Goal: Complete application form

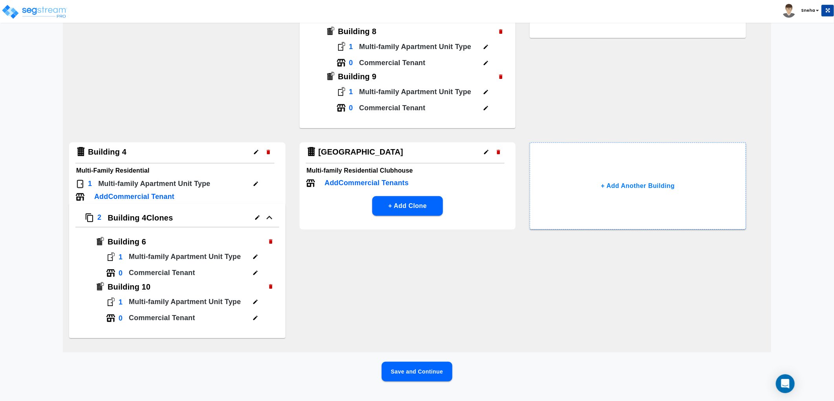
scroll to position [216, 0]
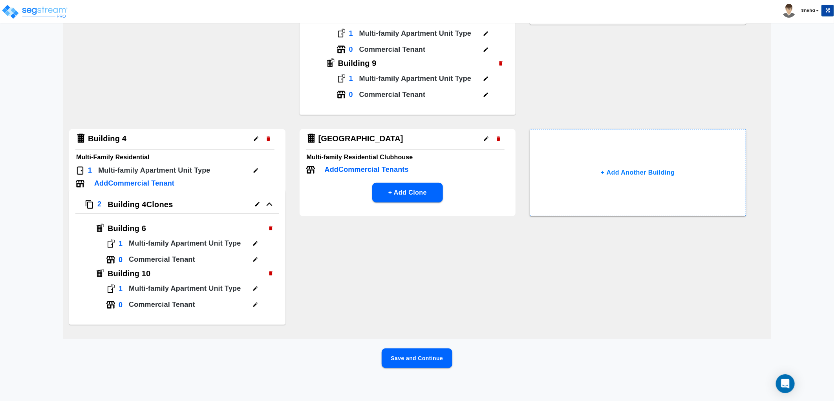
click at [431, 350] on button "Save and Continue" at bounding box center [416, 358] width 71 height 20
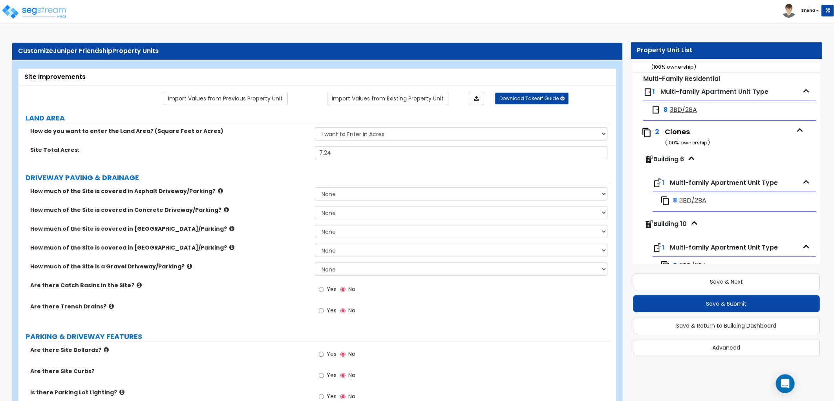
scroll to position [661, 0]
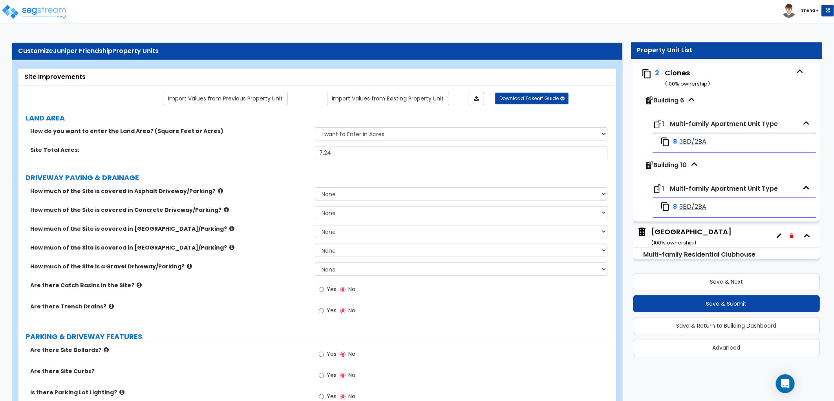
click at [683, 232] on div "Clubhouse Building ( 100 % ownership)" at bounding box center [691, 237] width 80 height 20
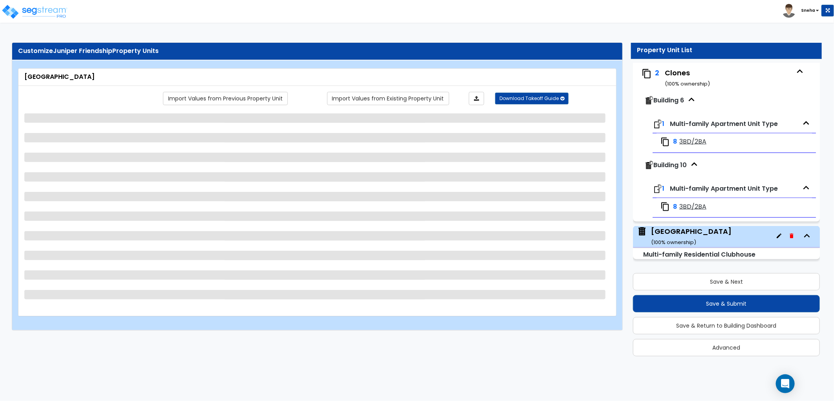
select select "7"
select select "1"
select select "2"
select select "4"
select select "3"
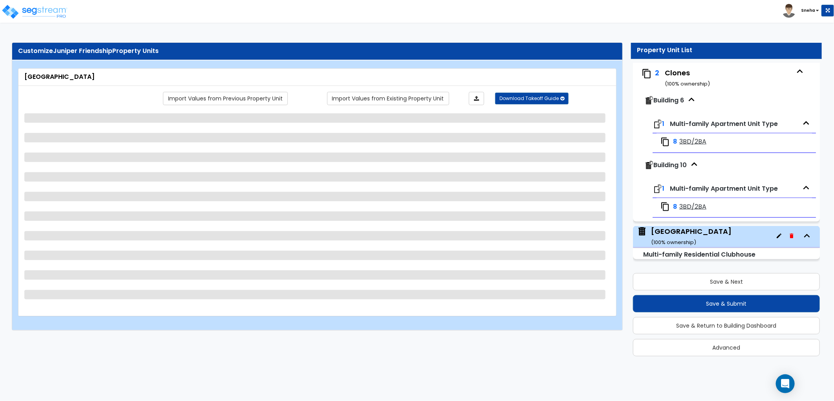
select select "1"
select select "2"
select select "1"
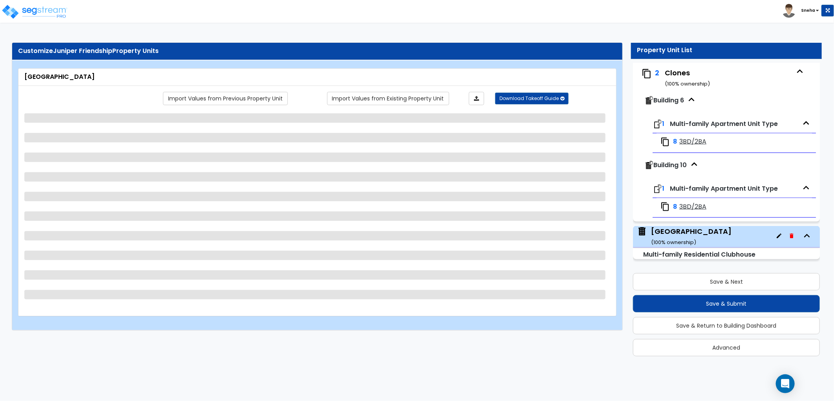
select select "1"
select select "2"
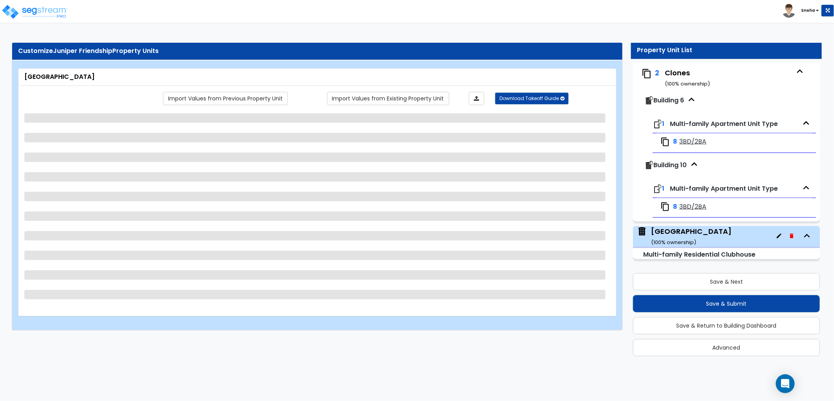
select select "1"
select select "2"
select select "3"
select select "5"
select select "1"
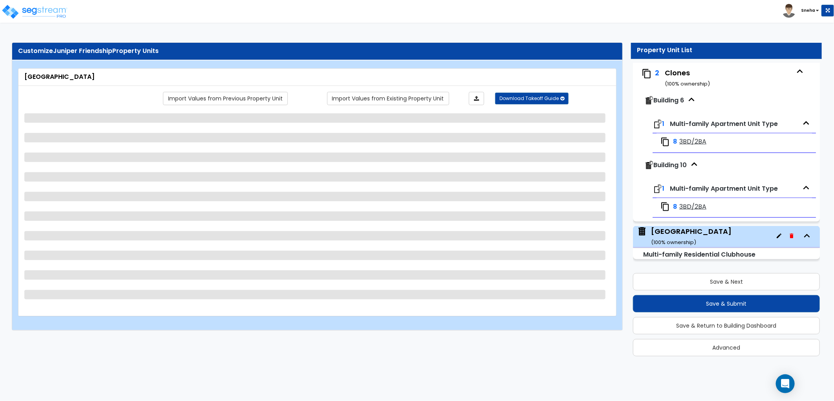
select select "1"
select select "3"
select select "1"
select select "2"
select select "3"
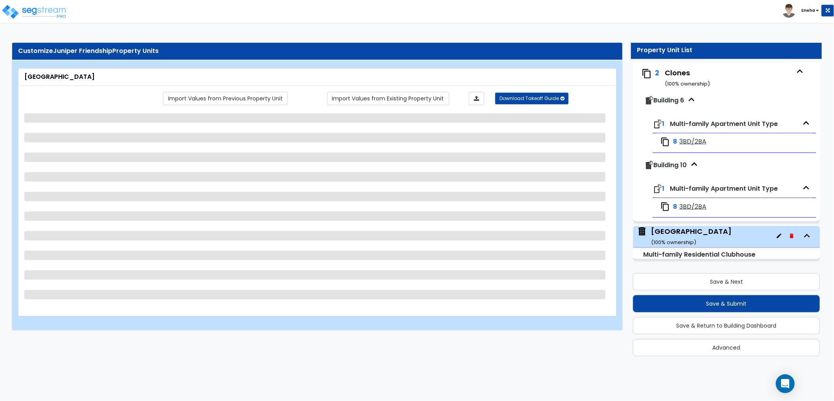
select select "2"
select select "1"
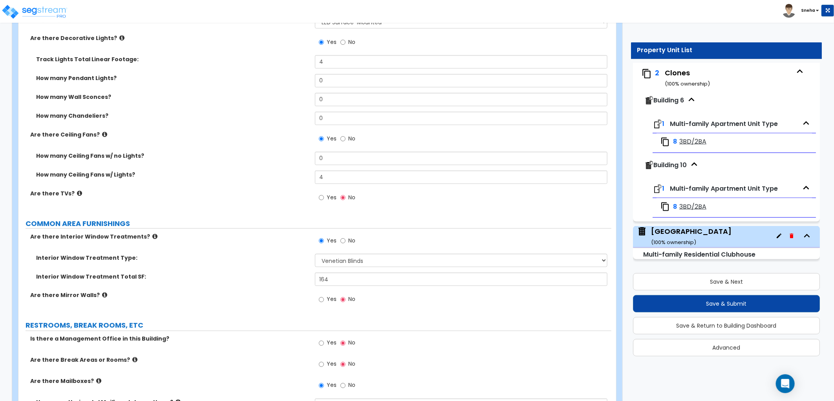
scroll to position [2572, 0]
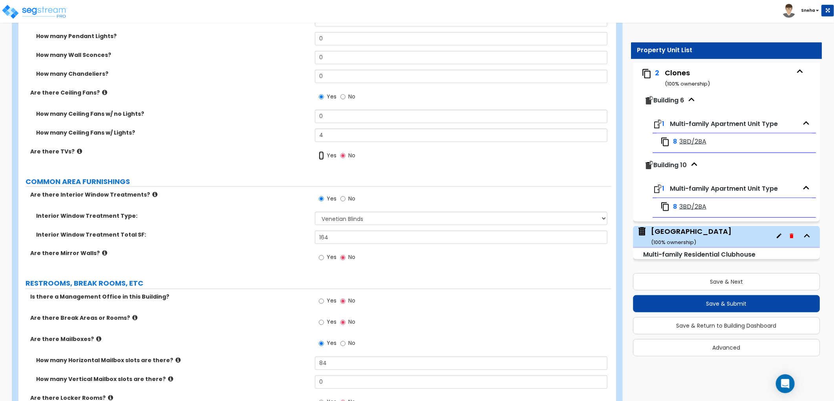
click at [322, 152] on input "Yes" at bounding box center [321, 155] width 5 height 9
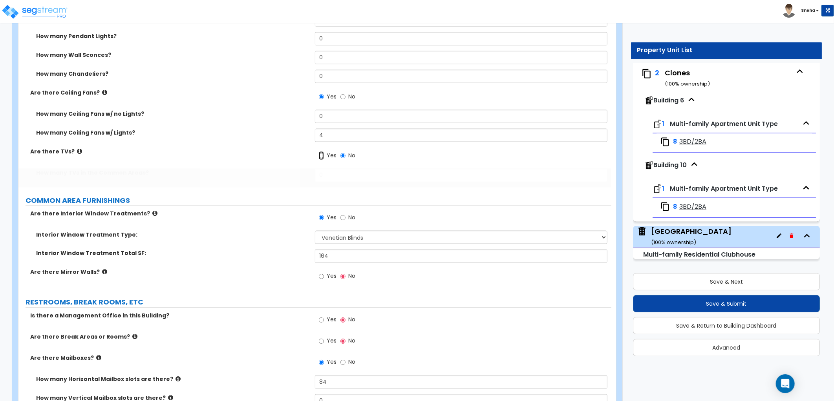
radio input "true"
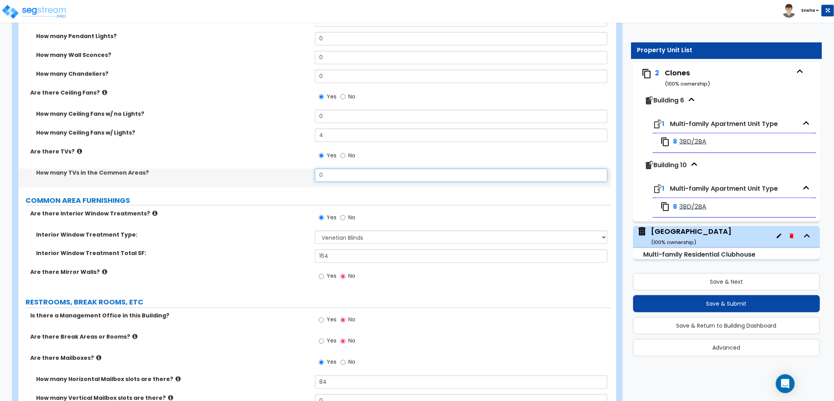
drag, startPoint x: 332, startPoint y: 173, endPoint x: 293, endPoint y: 182, distance: 40.7
click at [293, 182] on div "How many TVs in the Common Areas? 0" at bounding box center [314, 178] width 593 height 19
type input "2"
click at [269, 171] on label "How many TVs in the Common Areas?" at bounding box center [172, 173] width 273 height 8
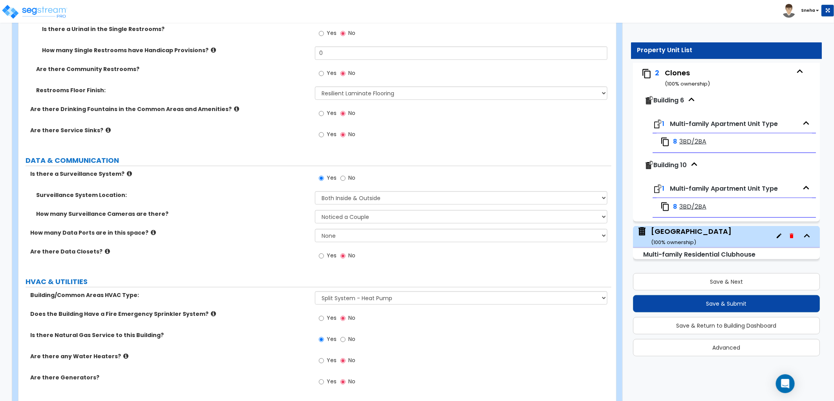
scroll to position [3111, 0]
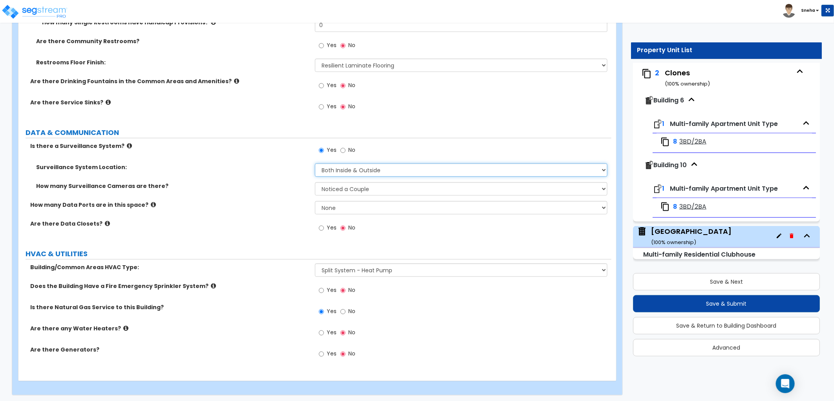
click at [364, 170] on select "Please Choose One Inside the Building Outside the Building Both Inside & Outside" at bounding box center [461, 169] width 292 height 13
select select "2"
click at [315, 163] on select "Please Choose One Inside the Building Outside the Building Both Inside & Outside" at bounding box center [461, 169] width 292 height 13
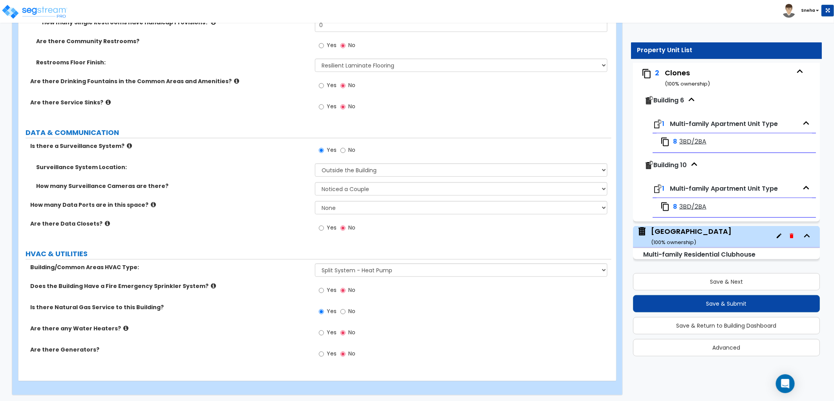
click at [285, 179] on div "Surveillance System Location: Please Choose One Inside the Building Outside the…" at bounding box center [314, 172] width 593 height 19
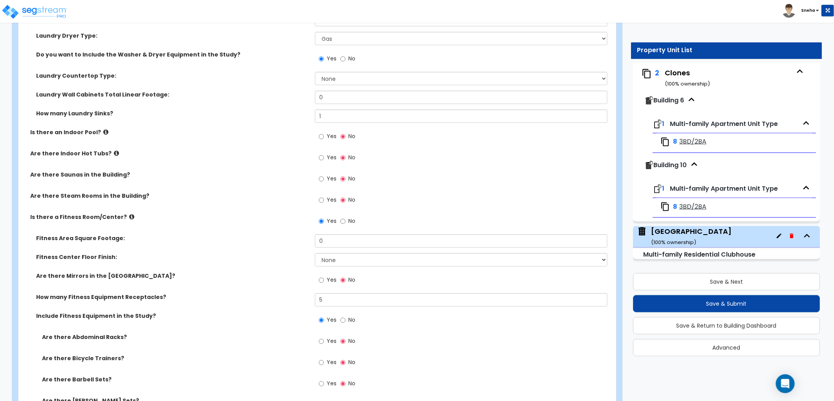
scroll to position [1498, 0]
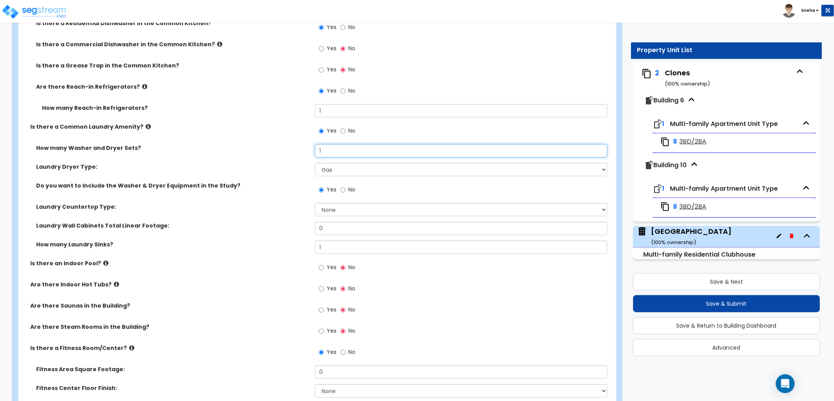
drag, startPoint x: 328, startPoint y: 151, endPoint x: 291, endPoint y: 148, distance: 37.1
click at [291, 148] on div "How many Washer and Dryer Sets? 1" at bounding box center [314, 153] width 593 height 19
type input "3"
drag, startPoint x: 206, startPoint y: 174, endPoint x: 225, endPoint y: 186, distance: 22.1
click at [208, 176] on div "Laundry Dryer Type: Please Choose One Gas Electric" at bounding box center [314, 172] width 593 height 19
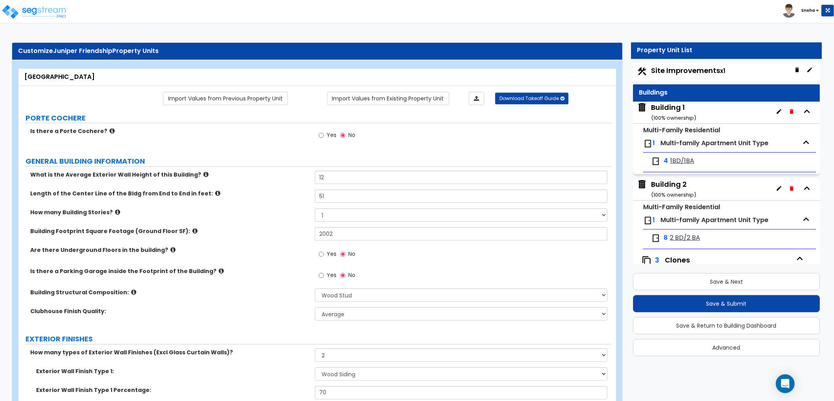
scroll to position [0, 0]
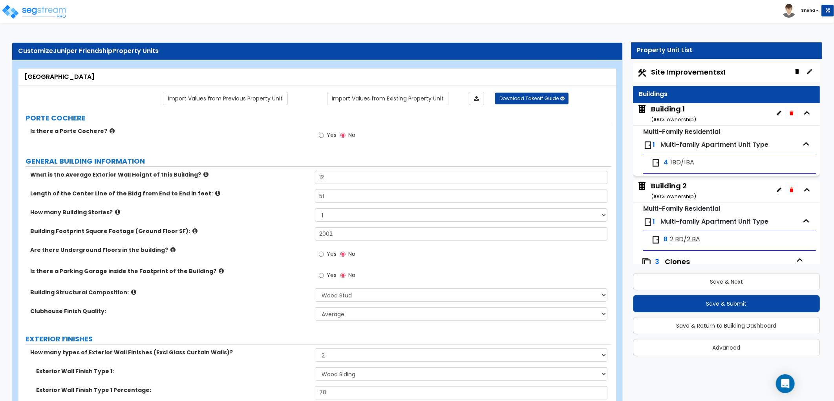
drag, startPoint x: 674, startPoint y: 74, endPoint x: 559, endPoint y: 100, distance: 118.0
click at [674, 74] on span "Site Improvements x1" at bounding box center [688, 72] width 74 height 10
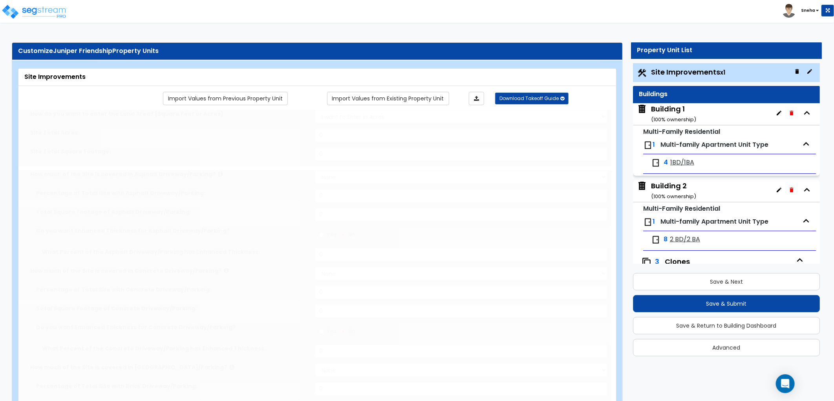
type input "7.24"
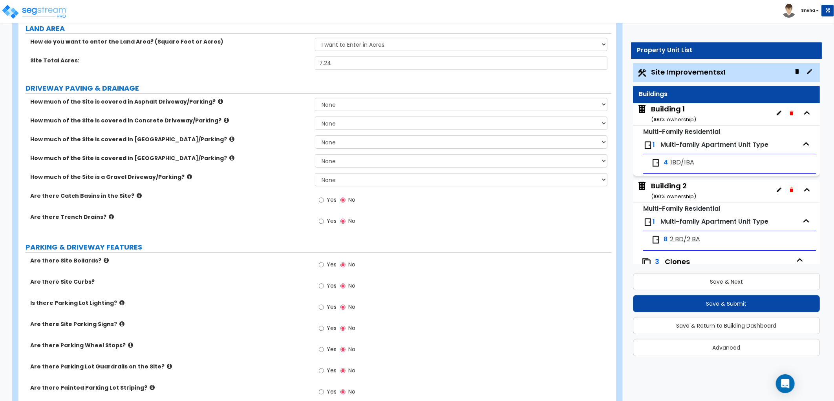
scroll to position [87, 0]
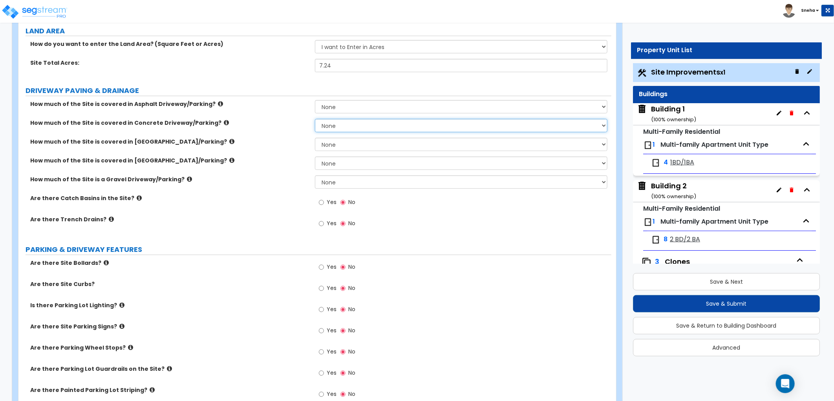
click at [337, 128] on select "None I want to Enter an Approximate Percentage I want to Enter the Square Foota…" at bounding box center [461, 125] width 292 height 13
click at [356, 104] on select "None I want to Enter an Approximate Percentage I want to Enter the Square Foota…" at bounding box center [461, 106] width 292 height 13
select select "2"
click at [315, 100] on select "None I want to Enter an Approximate Percentage I want to Enter the Square Foota…" at bounding box center [461, 106] width 292 height 13
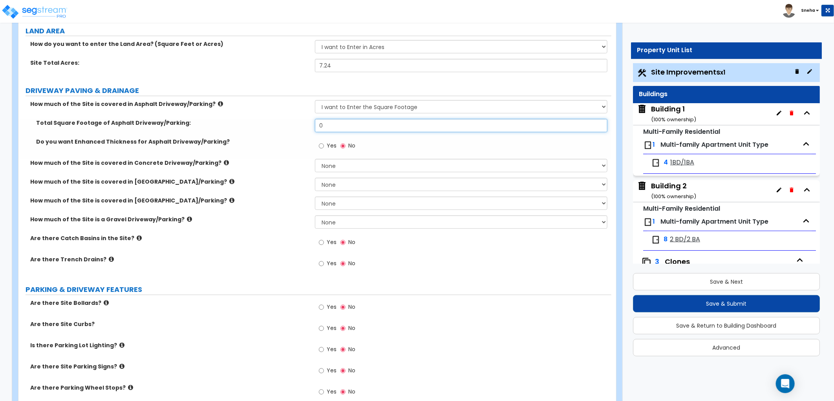
drag, startPoint x: 339, startPoint y: 126, endPoint x: 301, endPoint y: 124, distance: 38.9
click at [301, 124] on div "Total Square Footage of Asphalt Driveway/Parking: 0" at bounding box center [314, 128] width 593 height 19
type input "65,798"
click at [300, 123] on label "Total Square Footage of Asphalt Driveway/Parking:" at bounding box center [172, 123] width 273 height 8
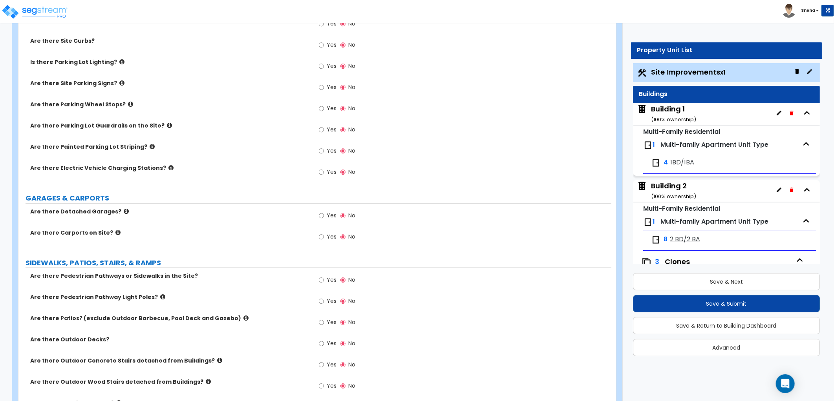
scroll to position [436, 0]
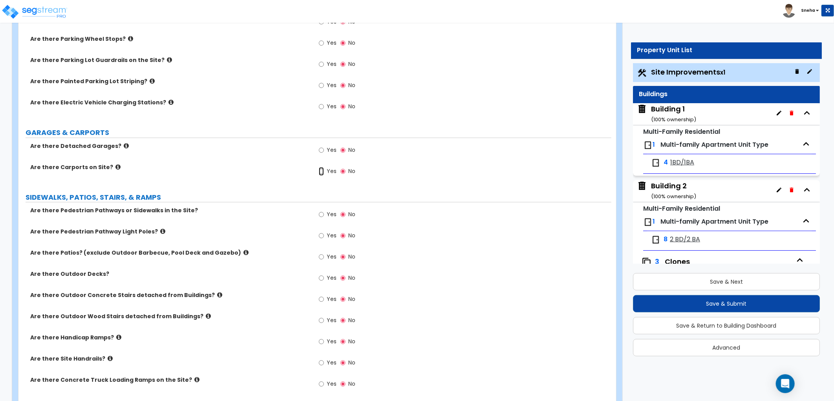
click at [323, 173] on input "Yes" at bounding box center [321, 171] width 5 height 9
radio input "true"
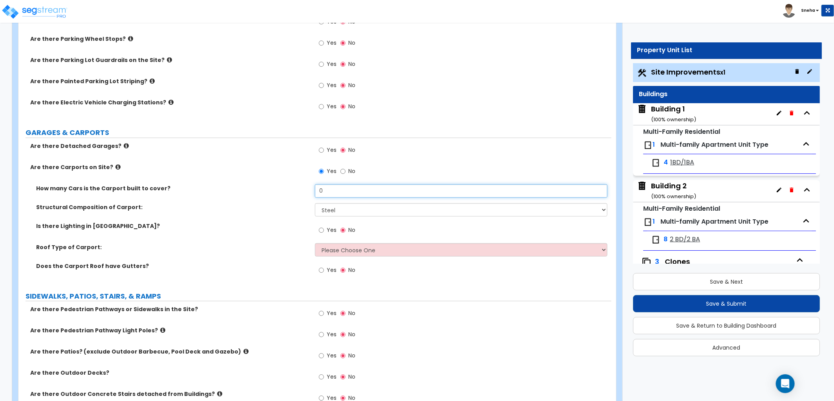
click at [334, 188] on input "0" at bounding box center [461, 190] width 292 height 13
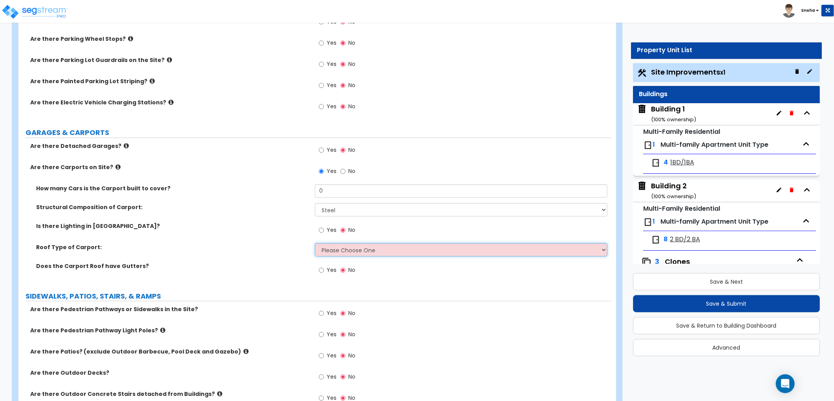
click at [363, 251] on select "Please Choose One Gabled Roof Flat Roof" at bounding box center [461, 249] width 292 height 13
select select "2"
click at [315, 243] on select "Please Choose One Gabled Roof Flat Roof" at bounding box center [461, 249] width 292 height 13
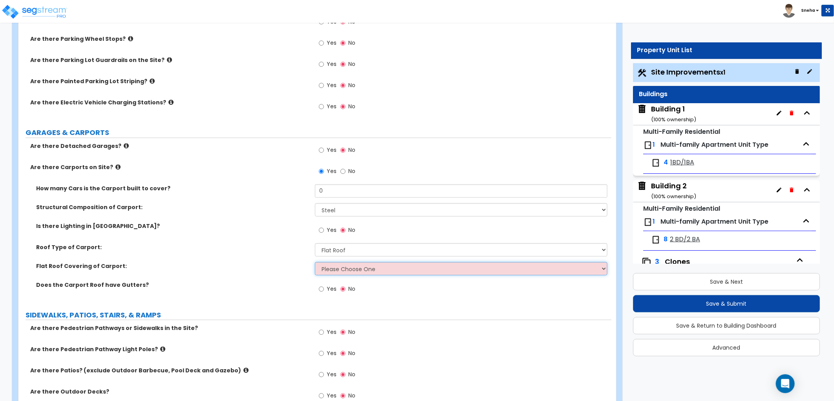
click at [368, 274] on select "Please Choose One Rolled Asphalt Plastic Membrane Asphalt Flood Coat Standing S…" at bounding box center [461, 268] width 292 height 13
select select "4"
click at [315, 262] on select "Please Choose One Rolled Asphalt Plastic Membrane Asphalt Flood Coat Standing S…" at bounding box center [461, 268] width 292 height 13
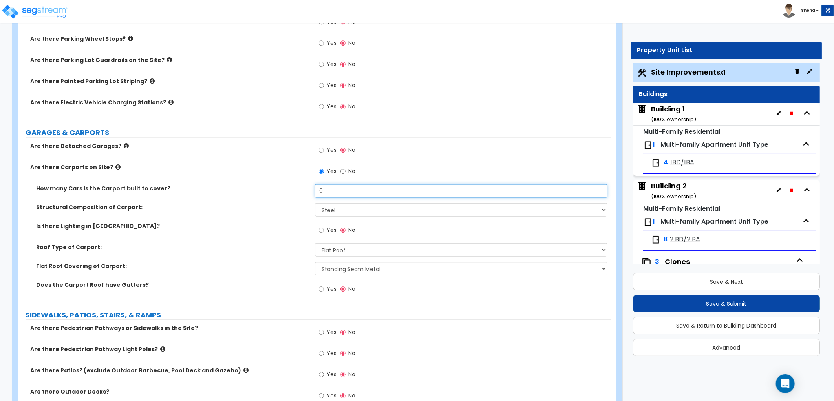
click at [480, 194] on input "0" at bounding box center [461, 190] width 292 height 13
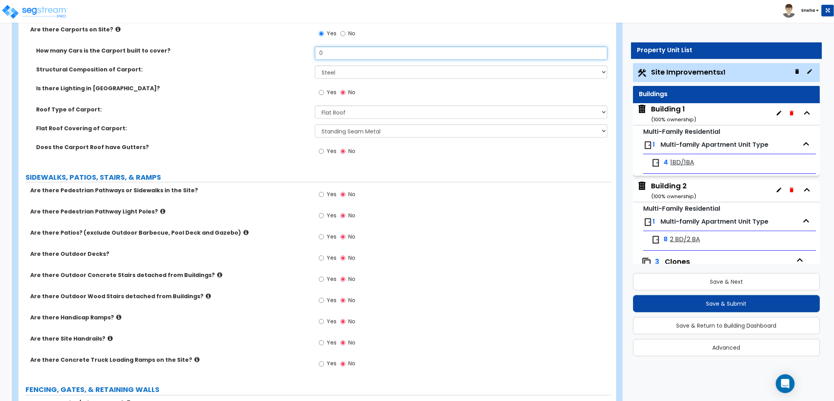
scroll to position [654, 0]
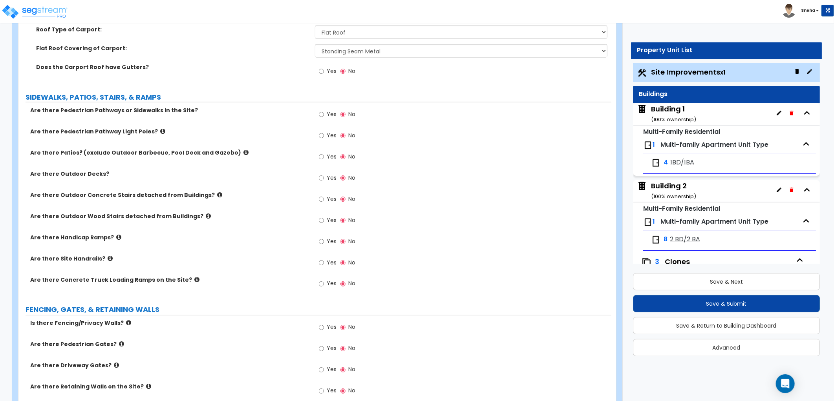
click at [326, 115] on label "Yes" at bounding box center [328, 115] width 18 height 13
click at [324, 115] on input "Yes" at bounding box center [321, 114] width 5 height 9
radio input "true"
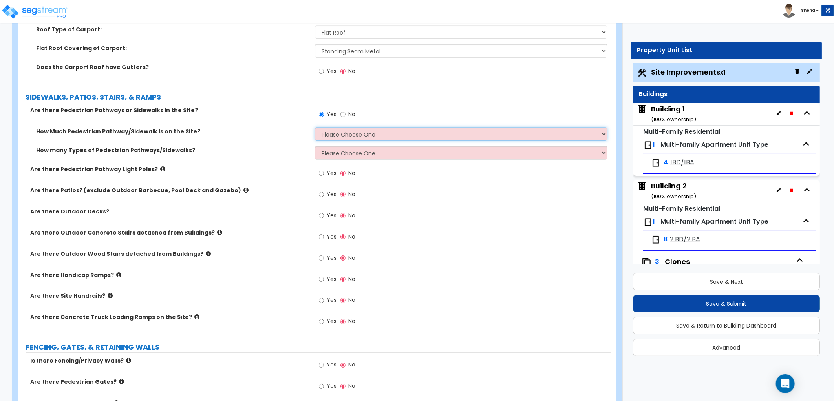
click at [324, 128] on select "Please Choose One I Don't Know, Please Estimate For Me Enter Linear Footage" at bounding box center [461, 134] width 292 height 13
select select "1"
click at [315, 128] on select "Please Choose One I Don't Know, Please Estimate For Me Enter Linear Footage" at bounding box center [461, 134] width 292 height 13
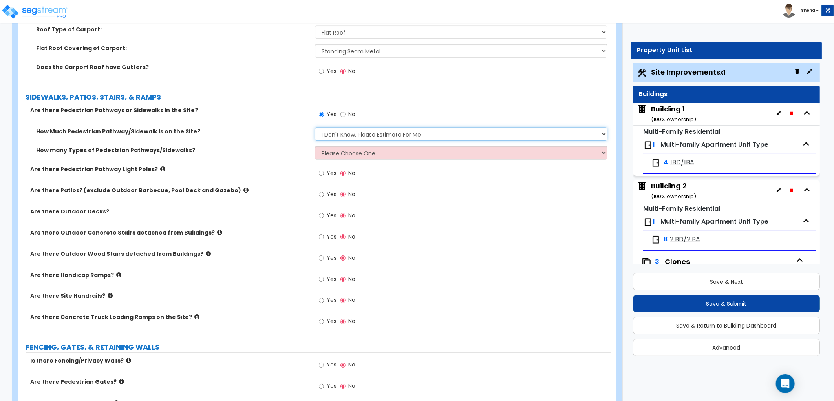
click at [322, 134] on select "Please Choose One I Don't Know, Please Estimate For Me Enter Linear Footage" at bounding box center [461, 134] width 292 height 13
click at [304, 135] on label "How Much Pedestrian Pathway/Sidewalk is on the Site?" at bounding box center [172, 132] width 273 height 8
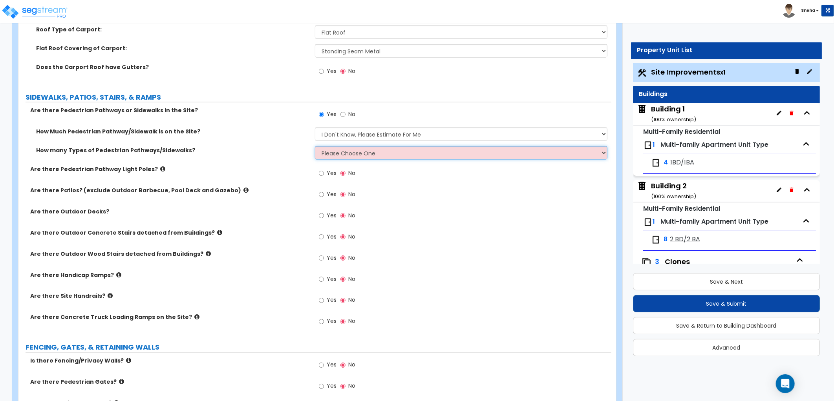
click at [343, 155] on select "Please Choose One 1 2 3" at bounding box center [461, 152] width 292 height 13
select select "1"
click at [315, 146] on select "Please Choose One 1 2 3" at bounding box center [461, 152] width 292 height 13
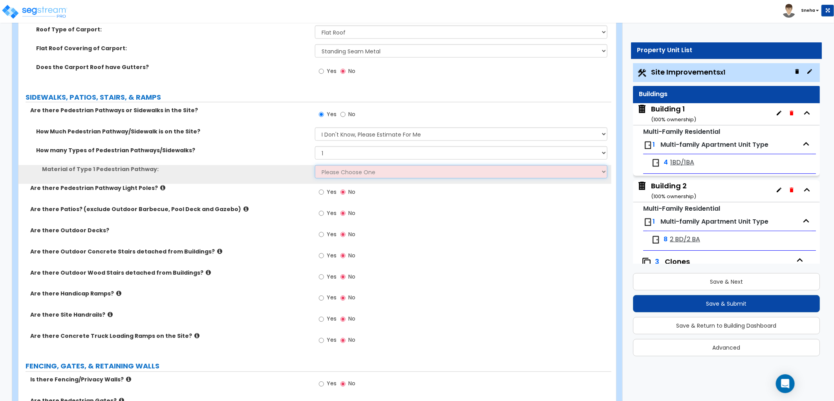
click at [346, 174] on select "Please Choose One Bare Concrete Stamped Concrete Brick Pavers Stone Pavers Wood…" at bounding box center [461, 171] width 292 height 13
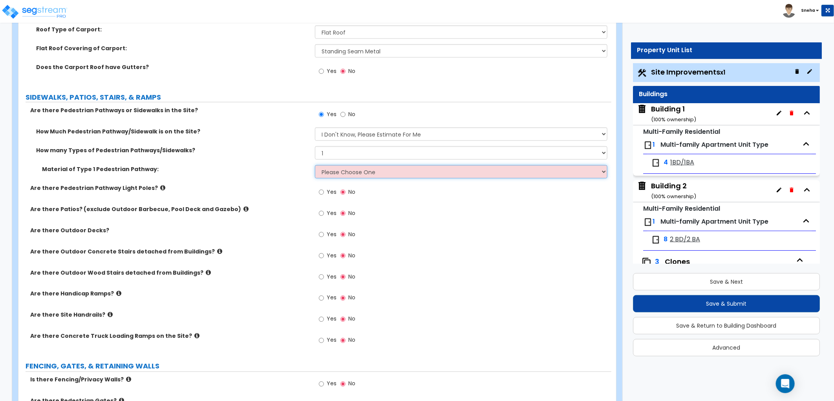
select select "1"
click at [315, 165] on select "Please Choose One Bare Concrete Stamped Concrete Brick Pavers Stone Pavers Wood…" at bounding box center [461, 171] width 292 height 13
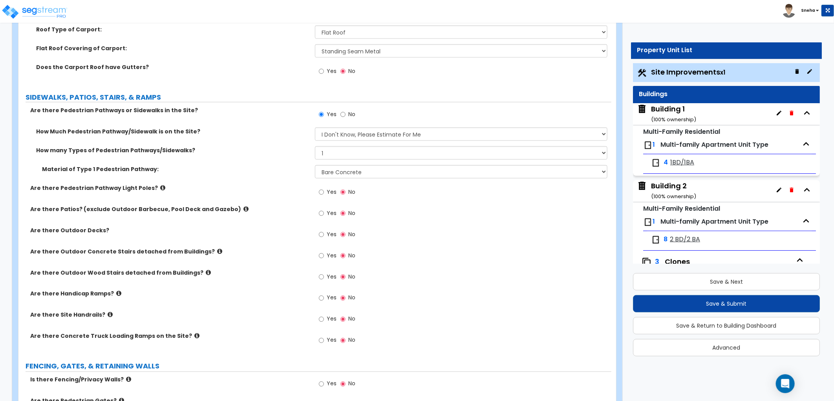
click at [268, 165] on label "Material of Type 1 Pedestrian Pathway:" at bounding box center [175, 169] width 267 height 8
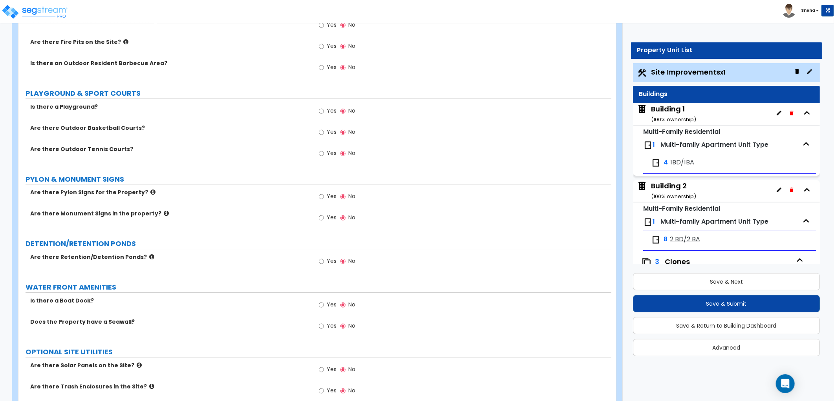
scroll to position [1476, 0]
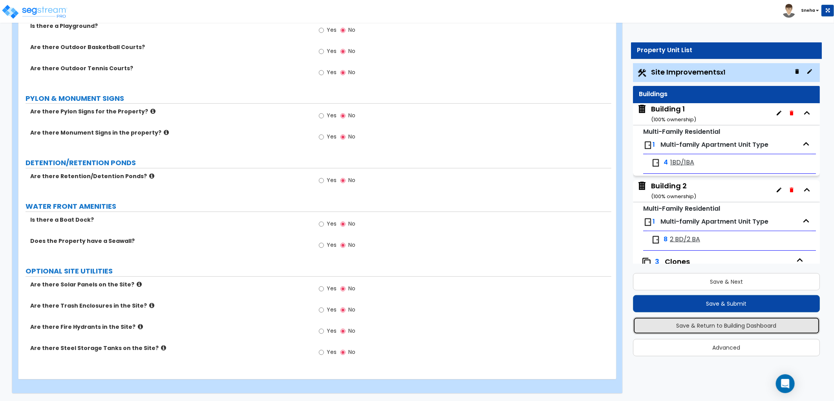
click at [732, 319] on button "Save & Return to Building Dashboard" at bounding box center [726, 325] width 187 height 17
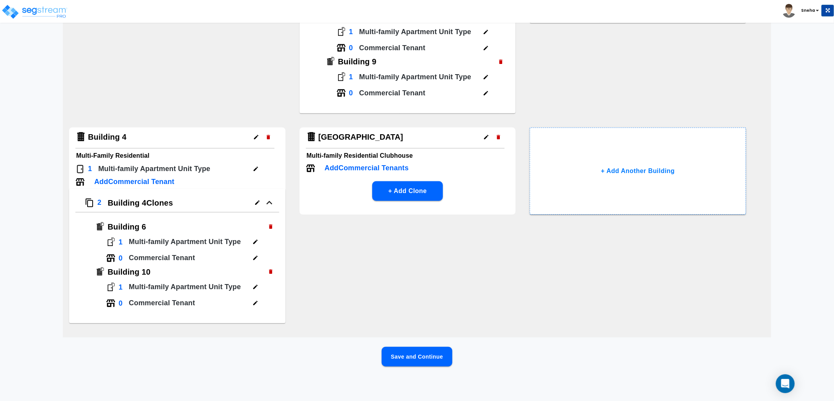
scroll to position [0, 0]
